Goal: Download file/media

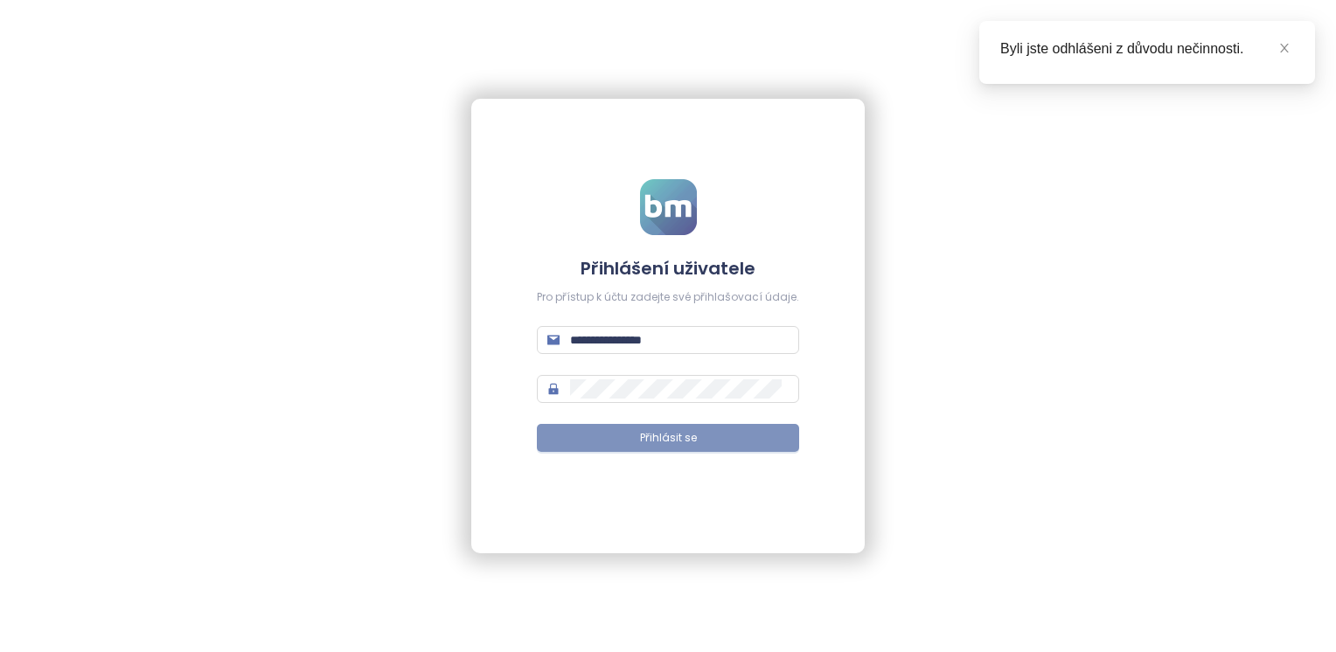
click at [759, 441] on button "Přihlásit se" at bounding box center [668, 438] width 262 height 28
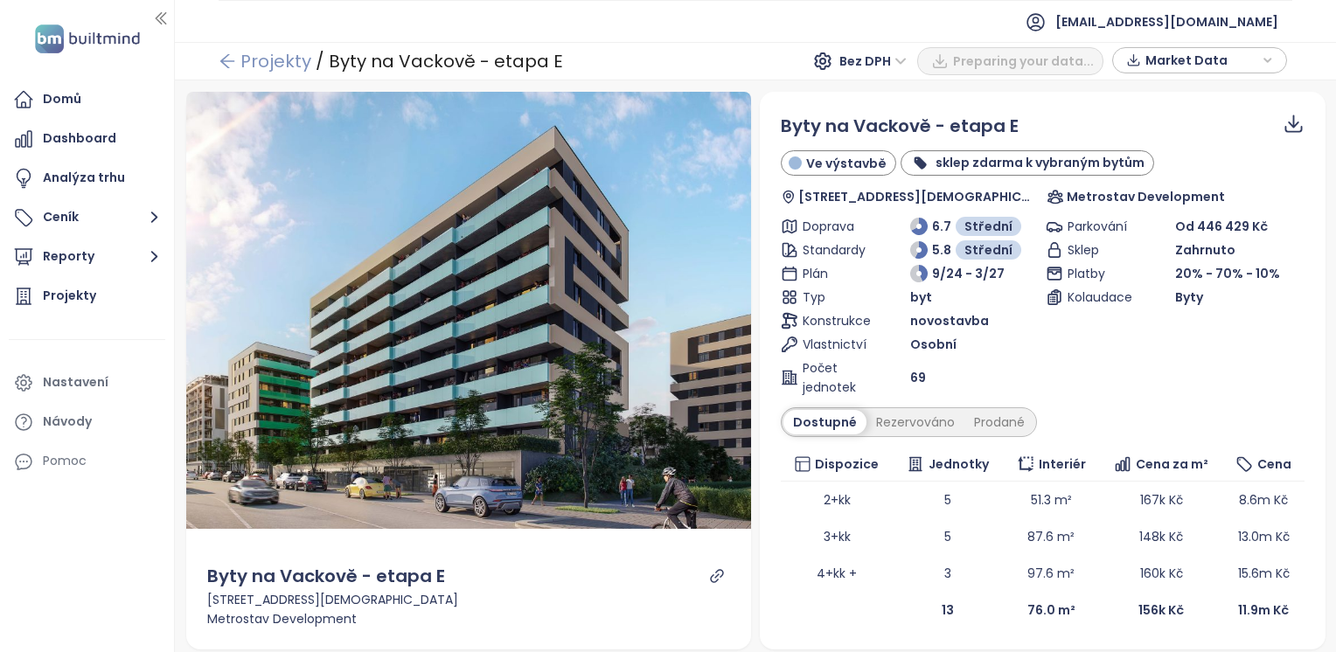
click at [230, 53] on icon "arrow-left" at bounding box center [227, 60] width 17 height 17
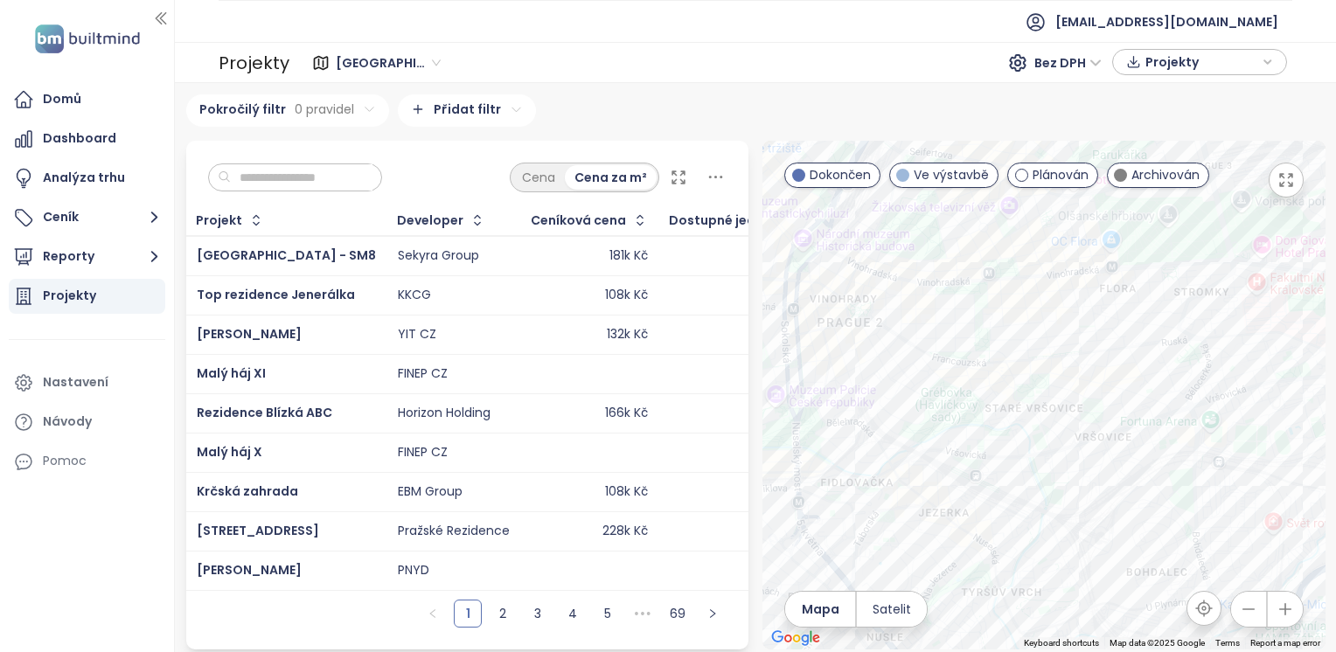
drag, startPoint x: 1072, startPoint y: 226, endPoint x: 1062, endPoint y: 537, distance: 310.5
click at [1062, 537] on div at bounding box center [1043, 395] width 563 height 509
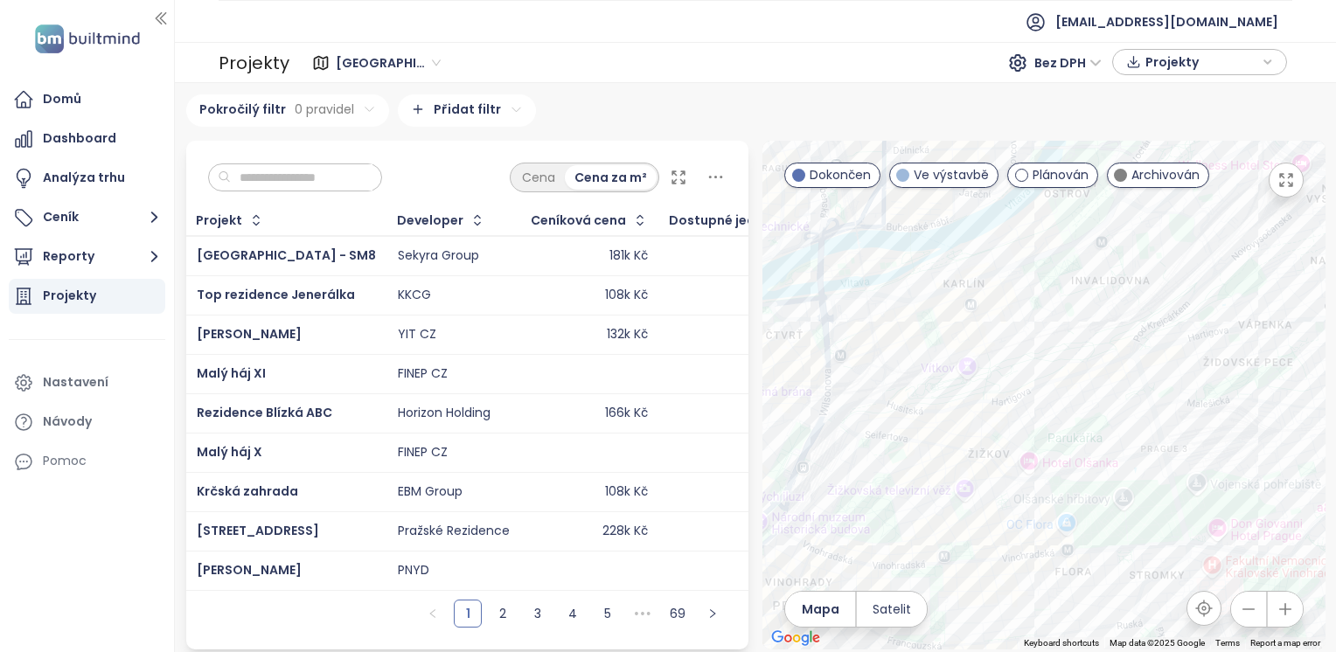
drag, startPoint x: 1004, startPoint y: 282, endPoint x: 962, endPoint y: 558, distance: 278.7
click at [962, 558] on div at bounding box center [1043, 395] width 563 height 509
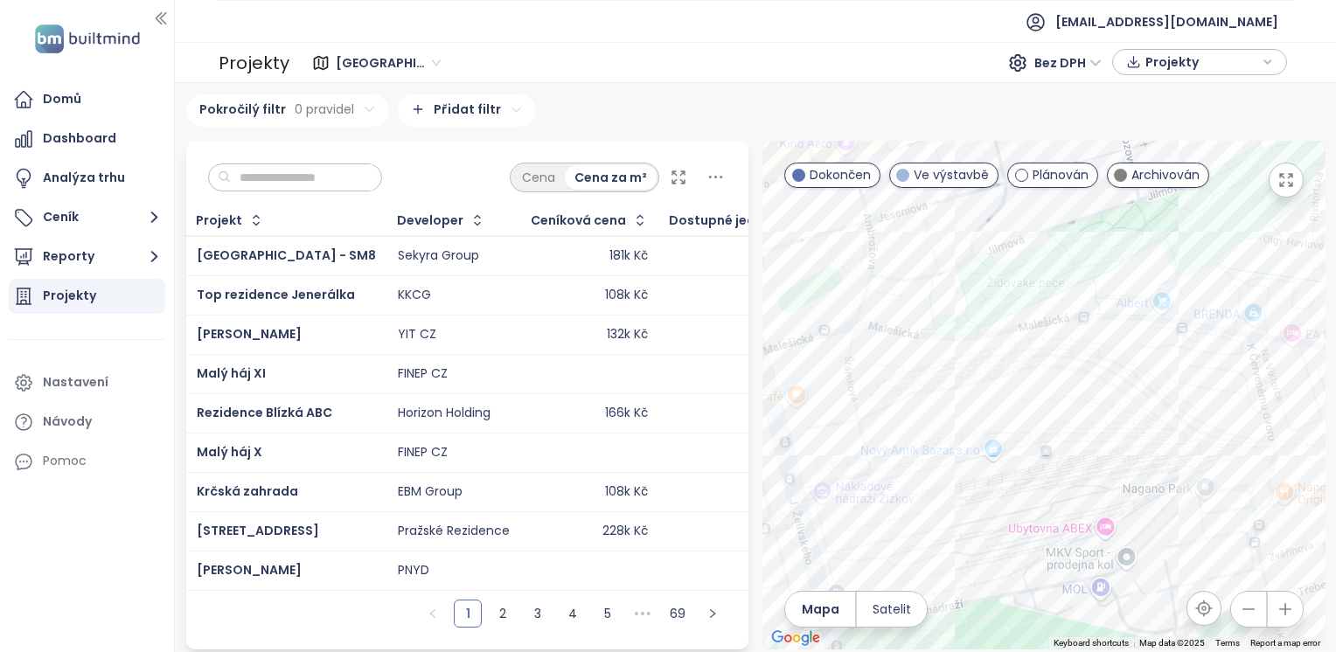
drag, startPoint x: 1209, startPoint y: 394, endPoint x: 1052, endPoint y: 404, distance: 157.6
click at [1052, 404] on div at bounding box center [1043, 395] width 563 height 509
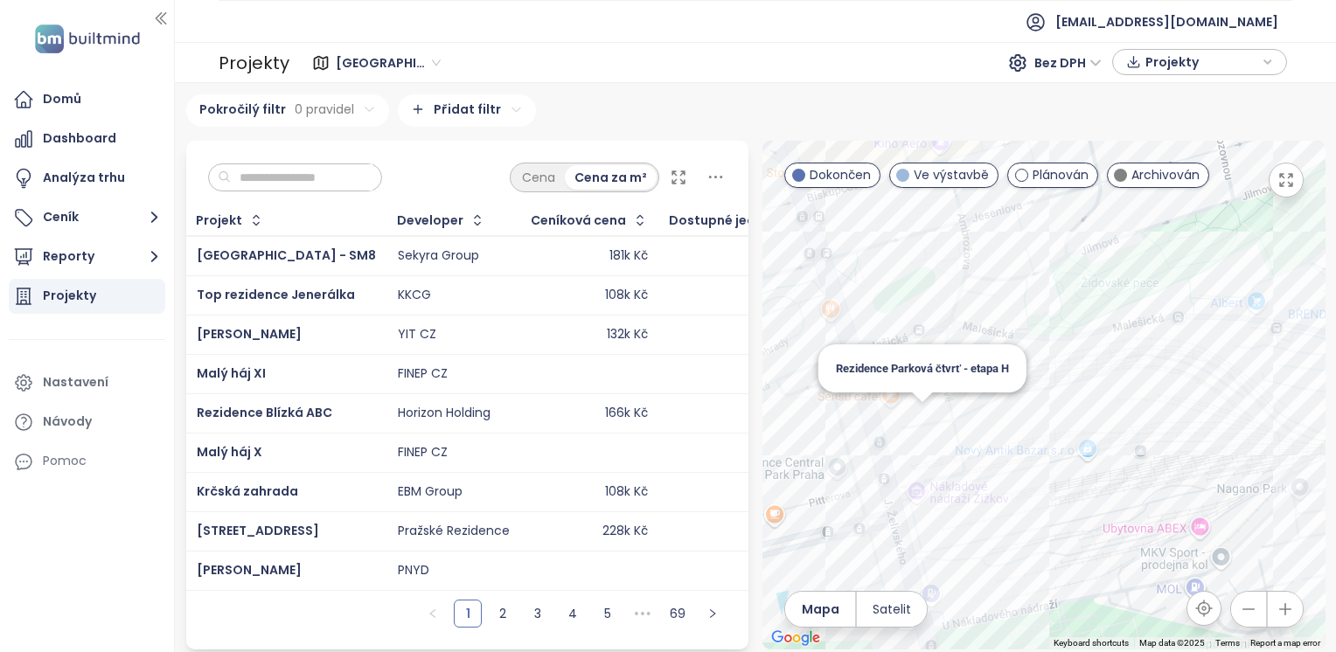
click at [910, 418] on div "Rezidence Parková čtvrť - etapa H" at bounding box center [1043, 395] width 563 height 509
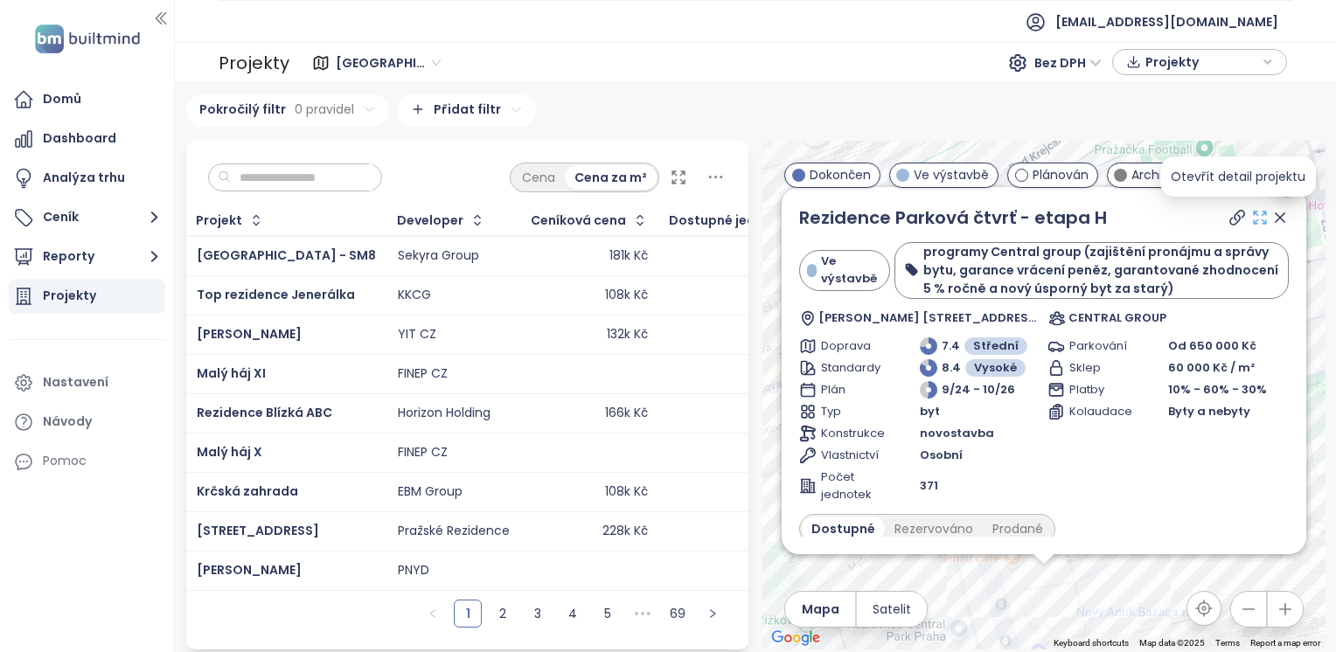
click at [1251, 217] on icon at bounding box center [1259, 217] width 17 height 17
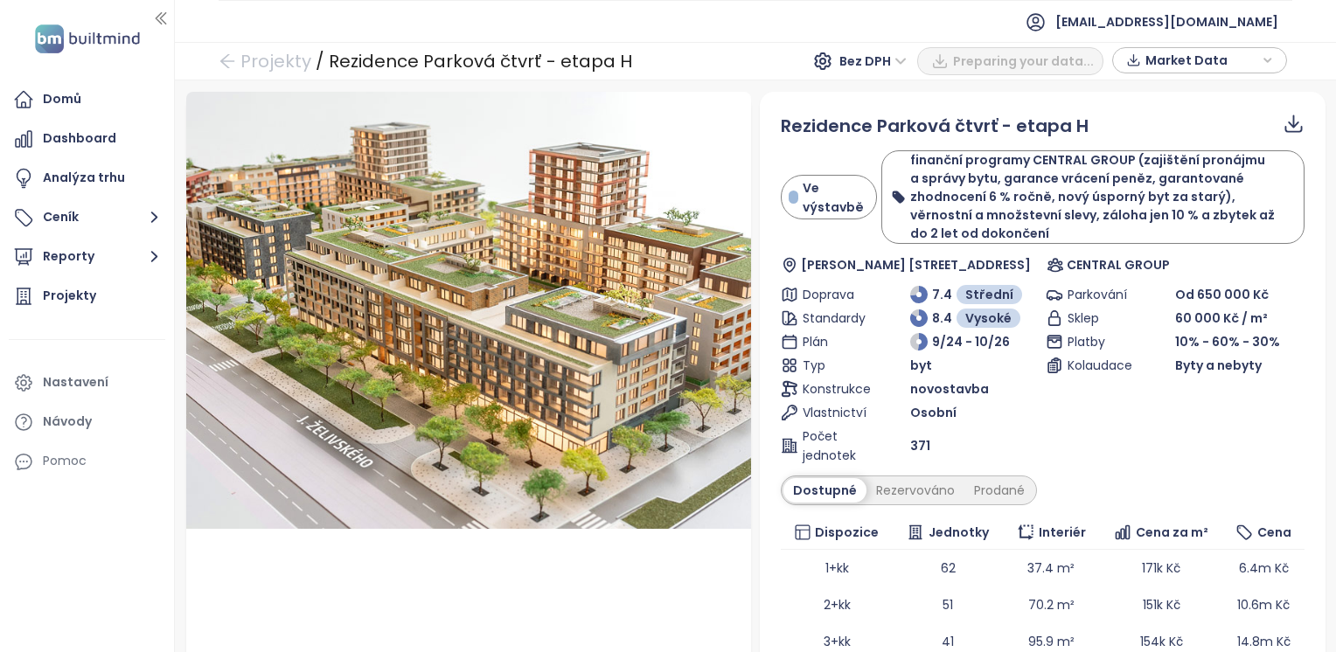
click at [1282, 133] on icon at bounding box center [1293, 124] width 22 height 22
click at [1262, 190] on span "Data jako XLSX" at bounding box center [1273, 196] width 98 height 19
click at [1297, 82] on div "Náhled Rezidence Parková čtvrť - etapa H J. Želivského 113, 130 00 Praha 3-Žižk…" at bounding box center [755, 366] width 1161 height 572
